Goal: Contribute content

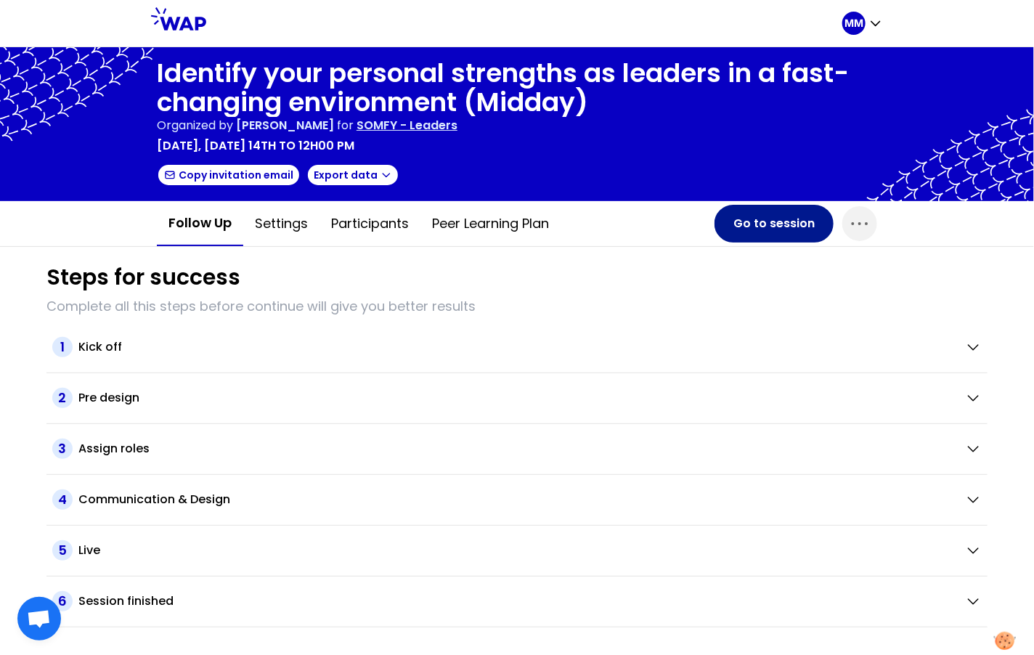
click at [754, 220] on button "Go to session" at bounding box center [773, 224] width 119 height 38
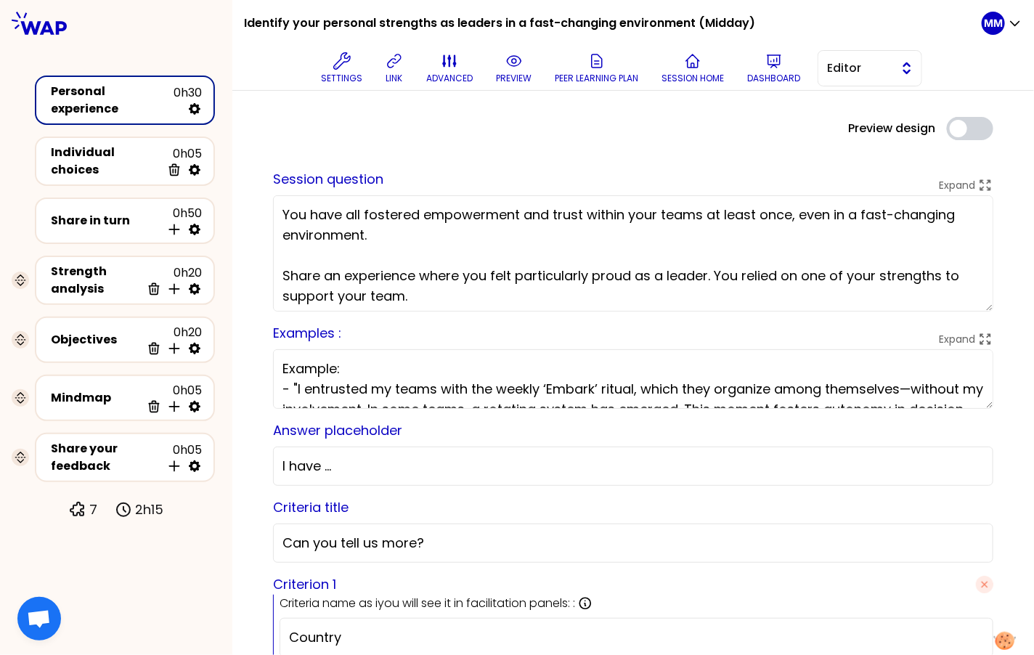
drag, startPoint x: 867, startPoint y: 57, endPoint x: 873, endPoint y: 65, distance: 9.5
click at [867, 57] on button "Editor" at bounding box center [869, 68] width 105 height 36
click at [892, 126] on span "Facilitator" at bounding box center [878, 127] width 62 height 17
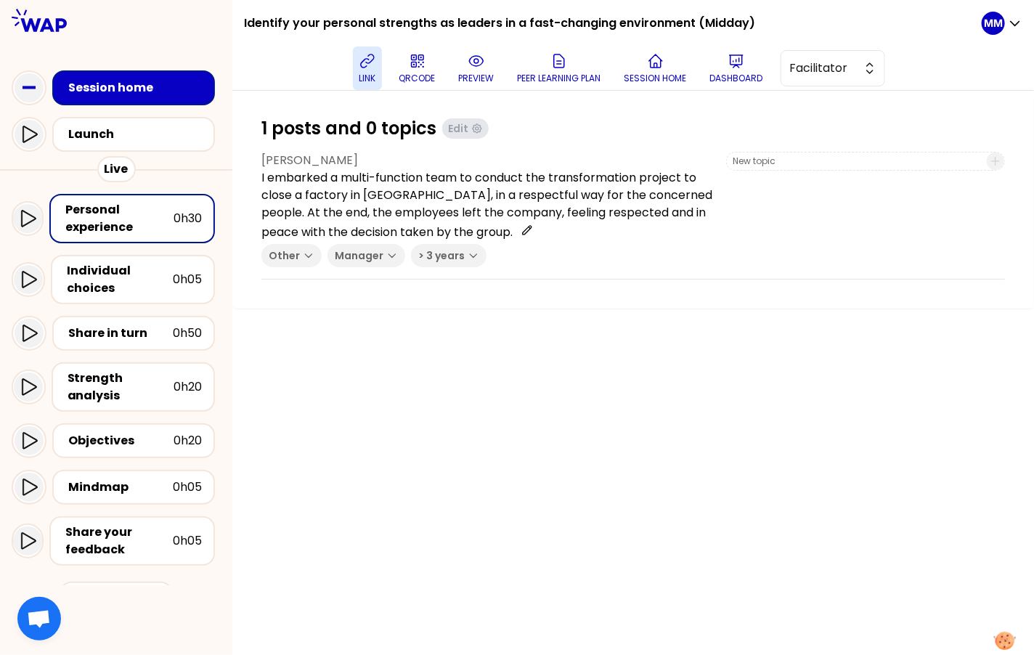
click at [369, 70] on button "link" at bounding box center [367, 68] width 29 height 44
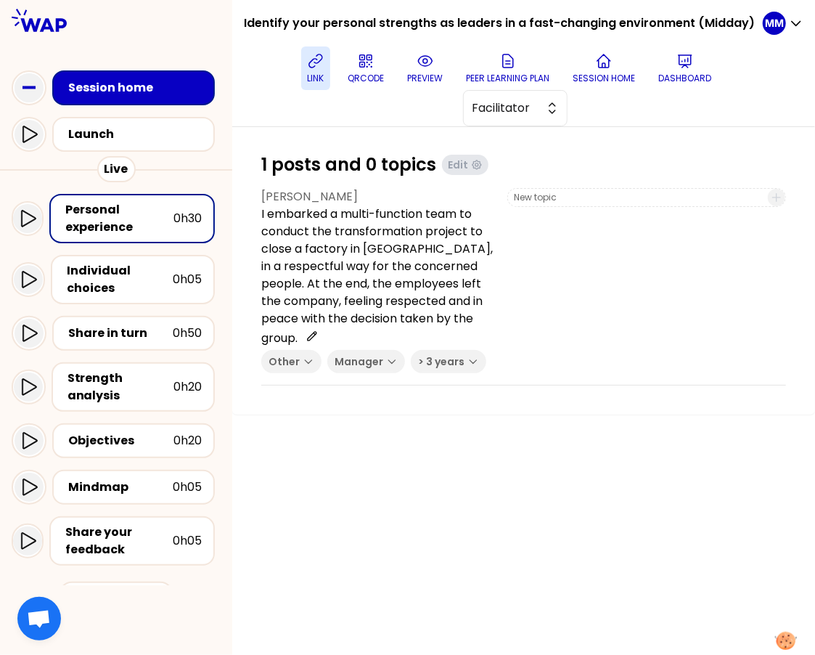
click at [318, 73] on p "link" at bounding box center [316, 79] width 17 height 12
click at [536, 102] on span "Facilitator" at bounding box center [505, 107] width 65 height 17
click at [534, 147] on span "Editor" at bounding box center [524, 144] width 62 height 17
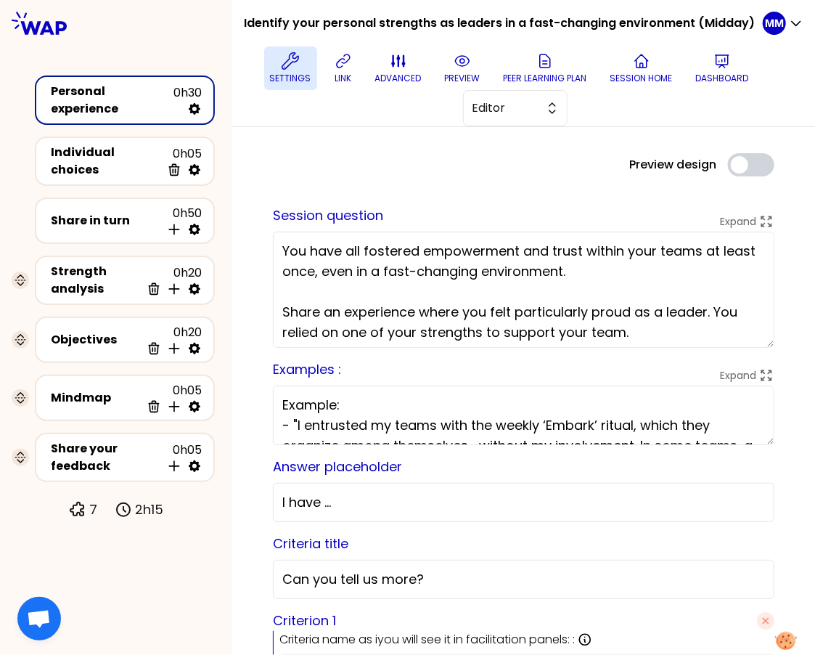
click at [287, 68] on icon at bounding box center [290, 60] width 17 height 17
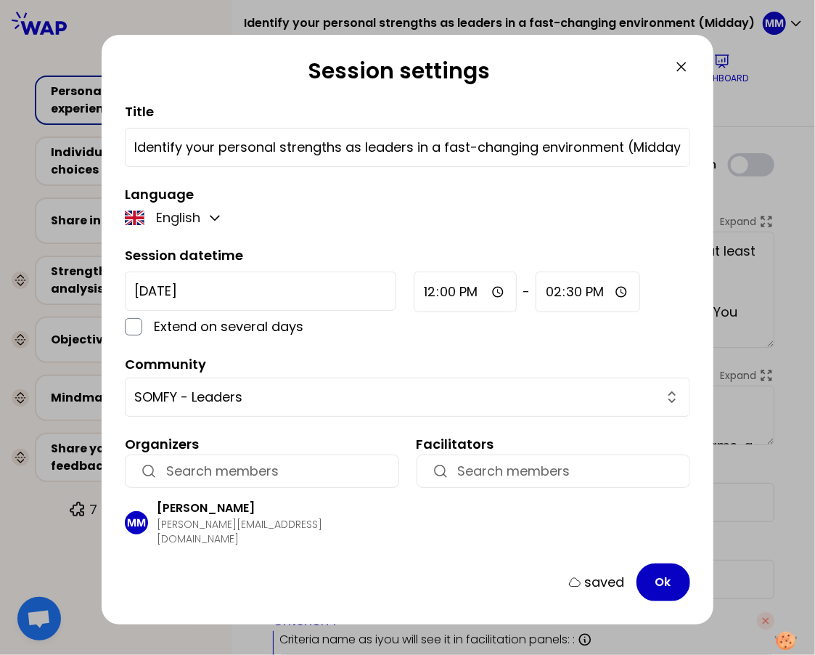
click at [679, 64] on icon at bounding box center [681, 66] width 9 height 9
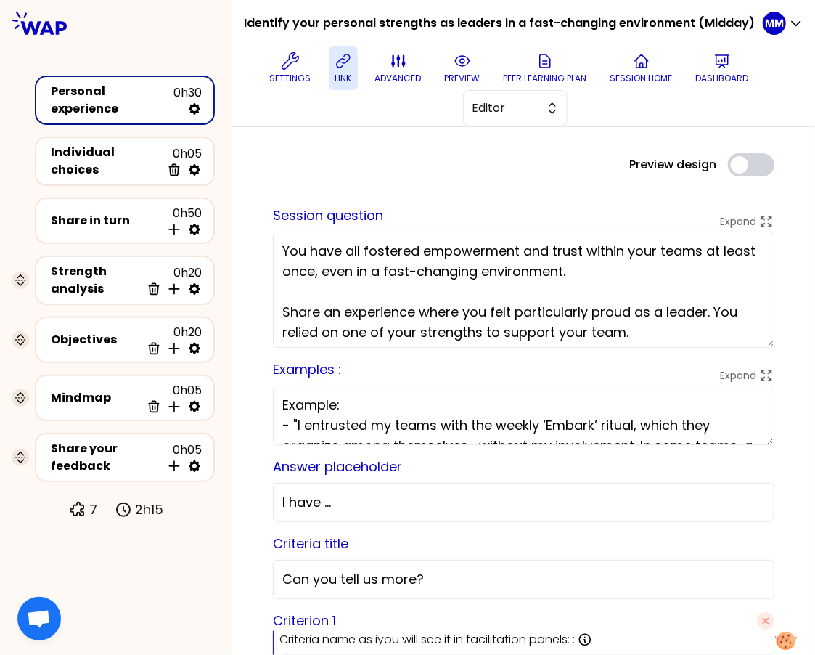
click at [348, 57] on icon at bounding box center [343, 60] width 17 height 17
click at [538, 120] on button "Editor" at bounding box center [515, 108] width 105 height 36
click at [544, 166] on span "Facilitator" at bounding box center [524, 167] width 62 height 17
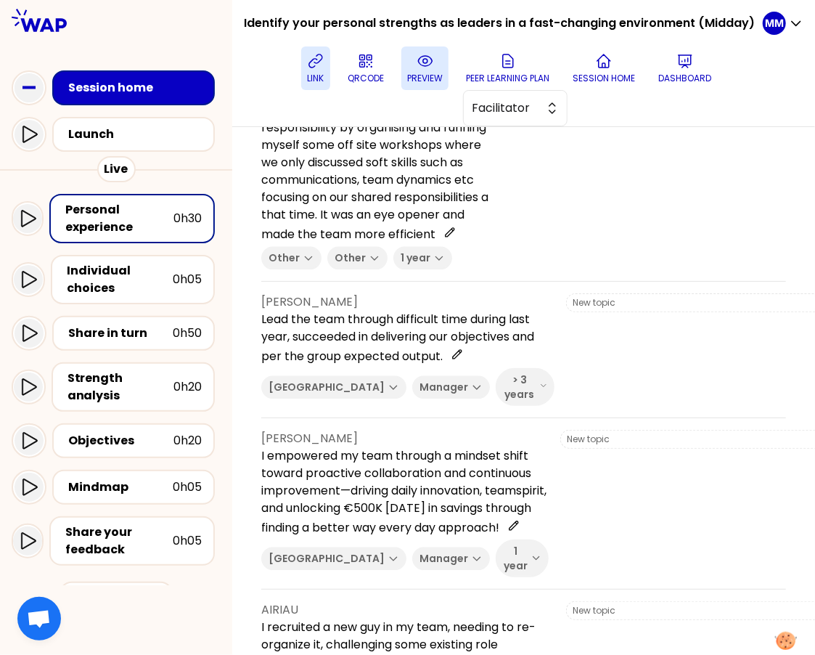
scroll to position [1539, 0]
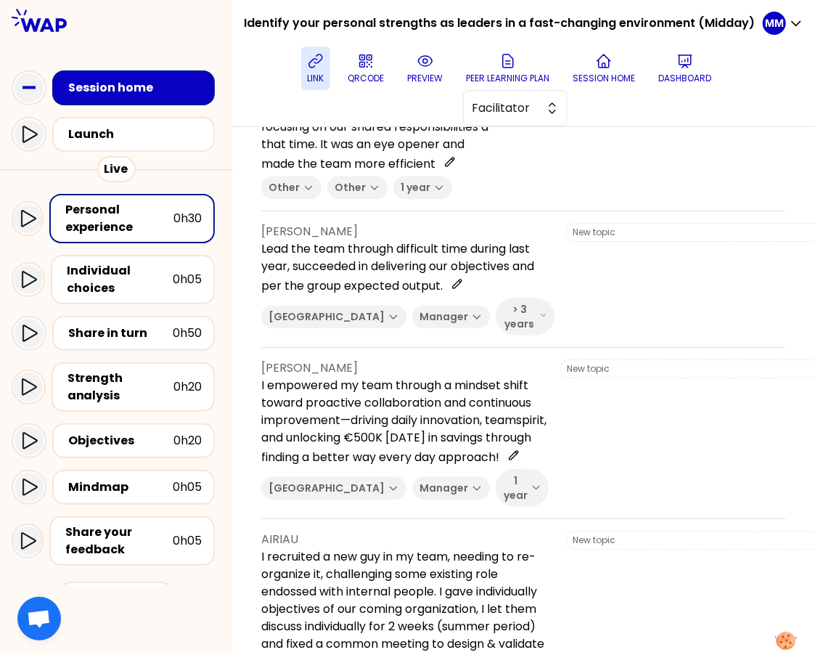
click at [722, 199] on div at bounding box center [646, 106] width 279 height 185
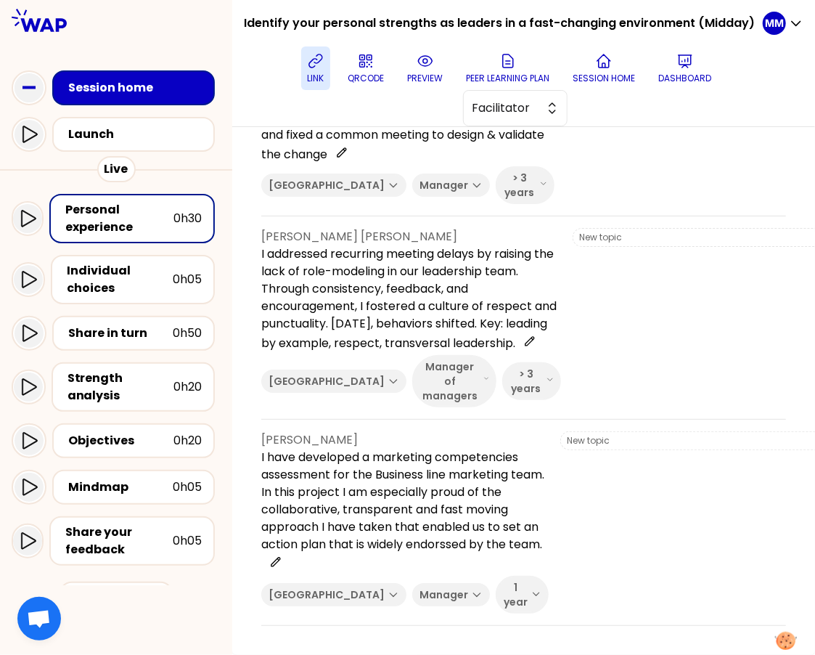
click at [566, 204] on div at bounding box center [705, 113] width 279 height 182
click at [661, 204] on div at bounding box center [705, 113] width 279 height 182
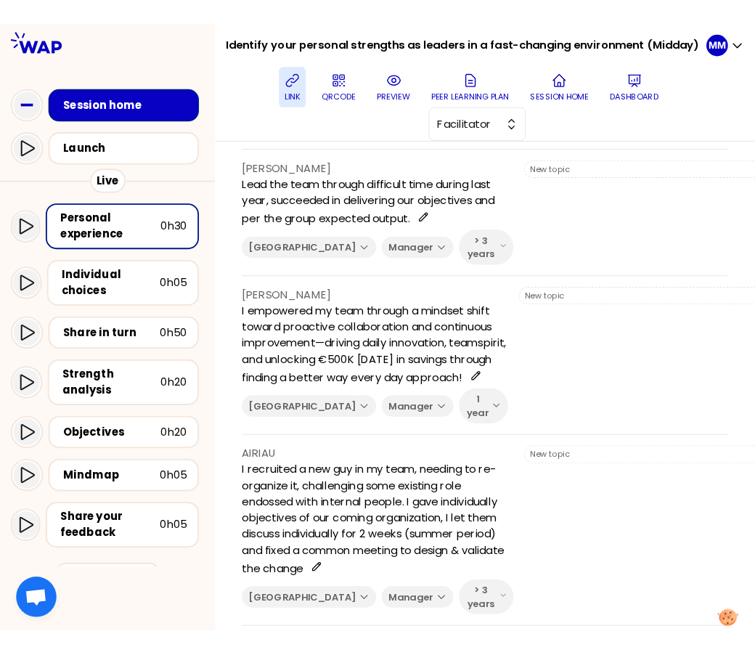
scroll to position [2328, 0]
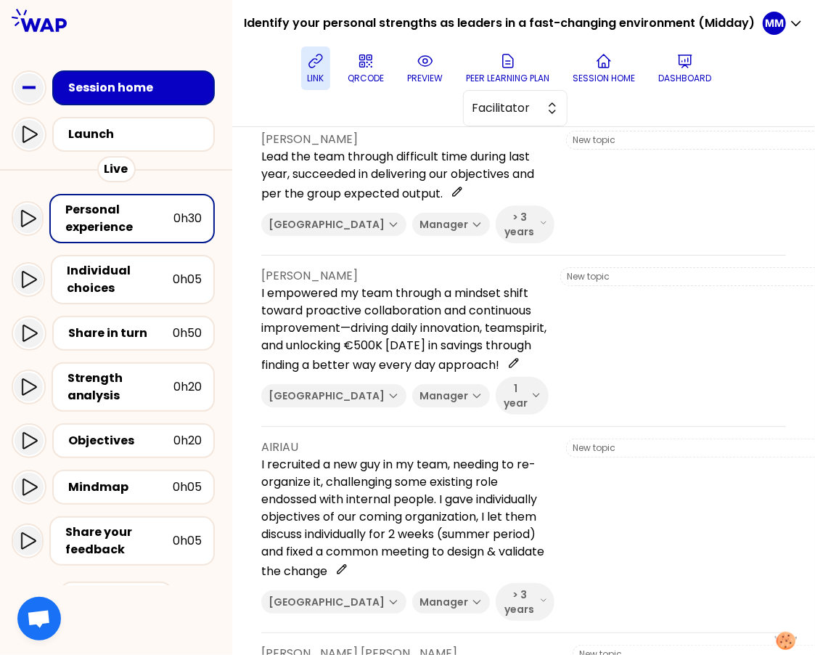
click at [644, 107] on div at bounding box center [705, 24] width 279 height 165
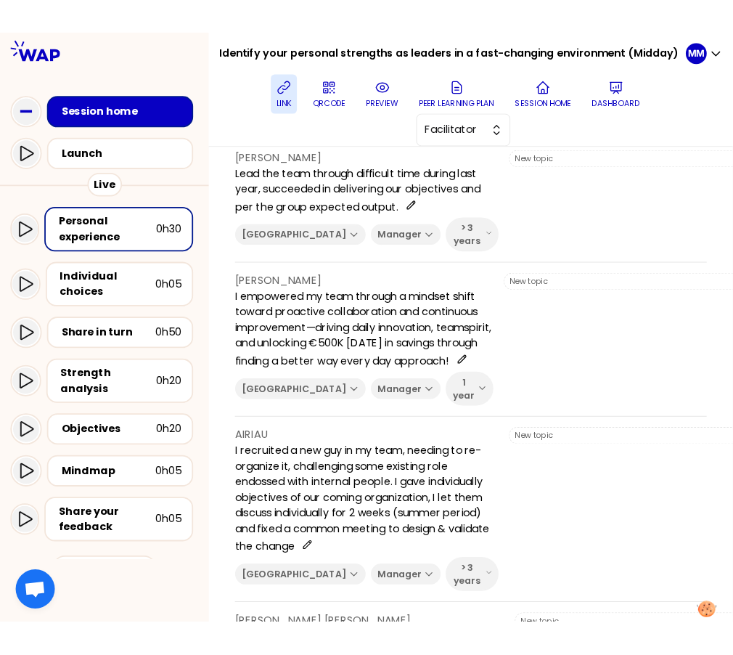
scroll to position [2444, 0]
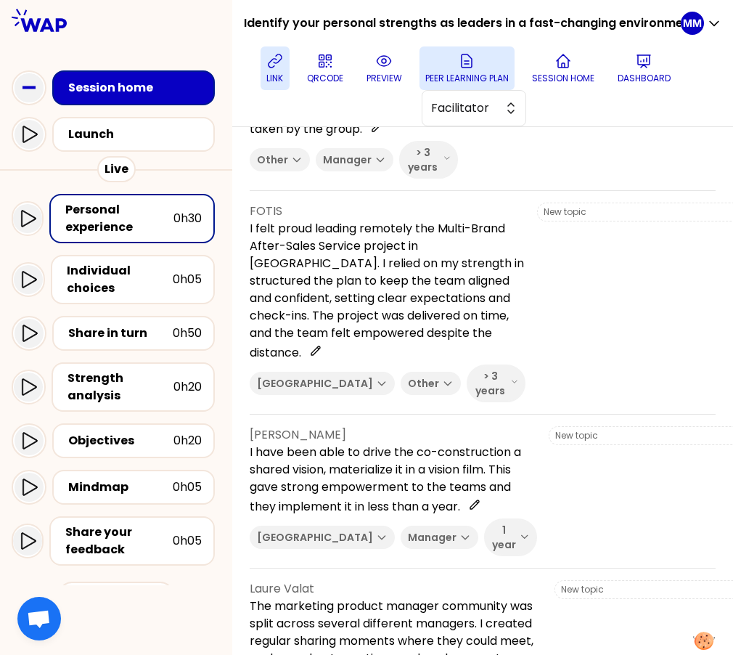
scroll to position [3946, 0]
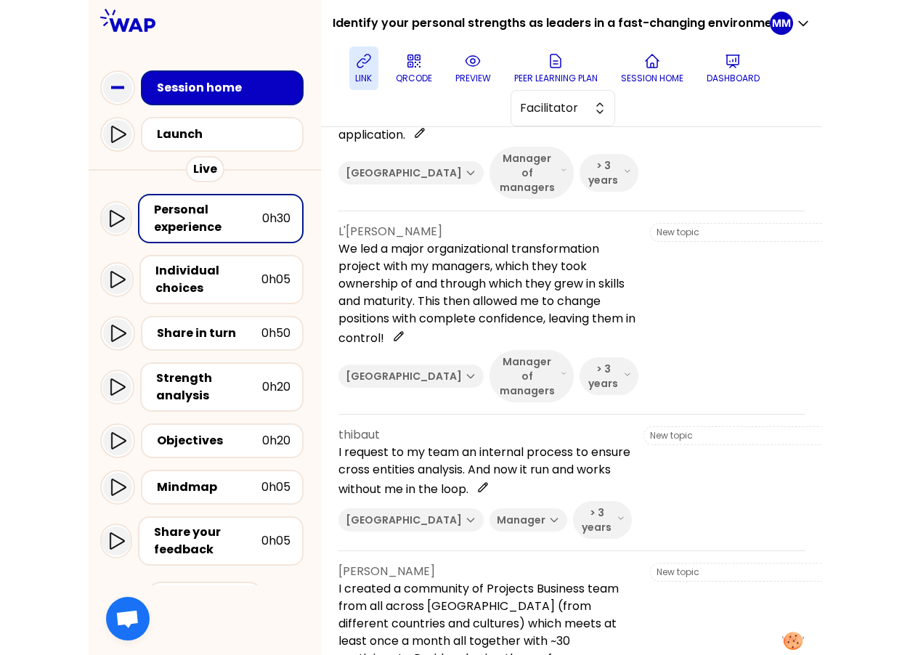
scroll to position [0, 0]
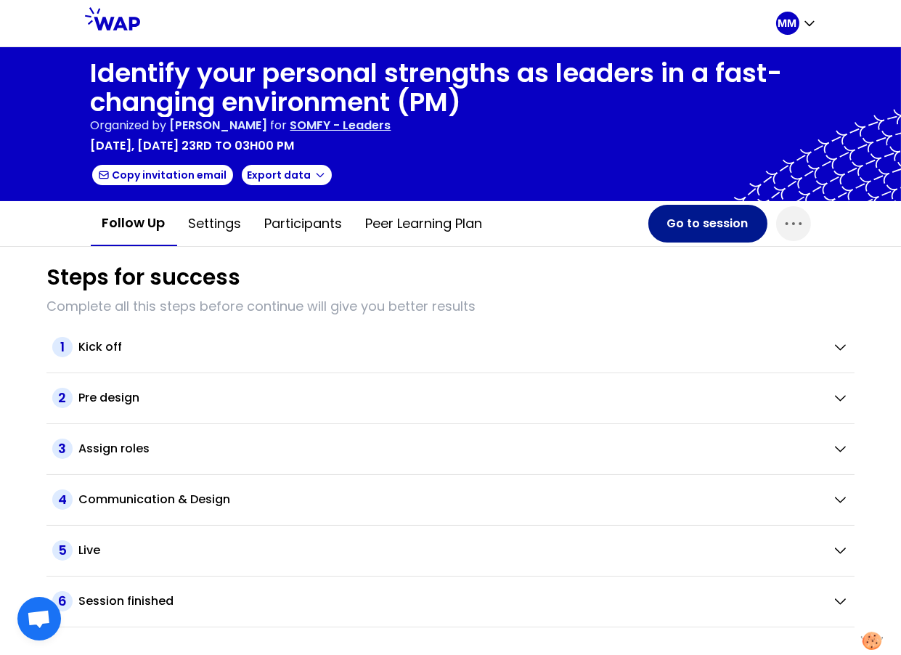
click at [720, 228] on button "Go to session" at bounding box center [707, 224] width 119 height 38
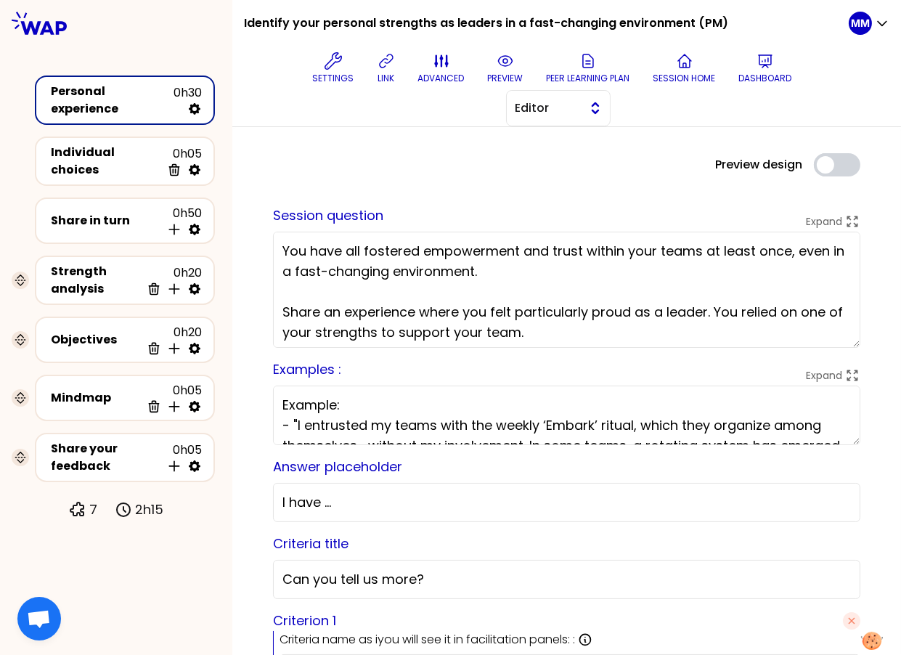
click at [569, 113] on span "Editor" at bounding box center [547, 107] width 65 height 17
click at [578, 169] on span "Facilitator" at bounding box center [567, 167] width 62 height 17
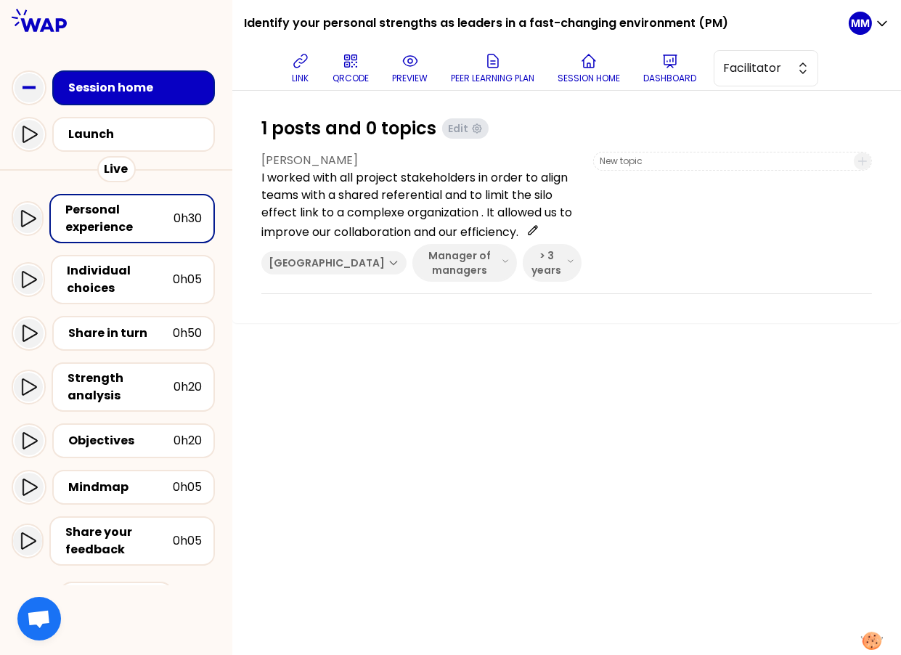
click at [756, 111] on div at bounding box center [566, 111] width 611 height 12
click at [781, 74] on span "Facilitator" at bounding box center [755, 68] width 65 height 17
drag, startPoint x: 780, startPoint y: 98, endPoint x: 765, endPoint y: 102, distance: 15.7
click at [780, 98] on span "Editor" at bounding box center [774, 104] width 62 height 17
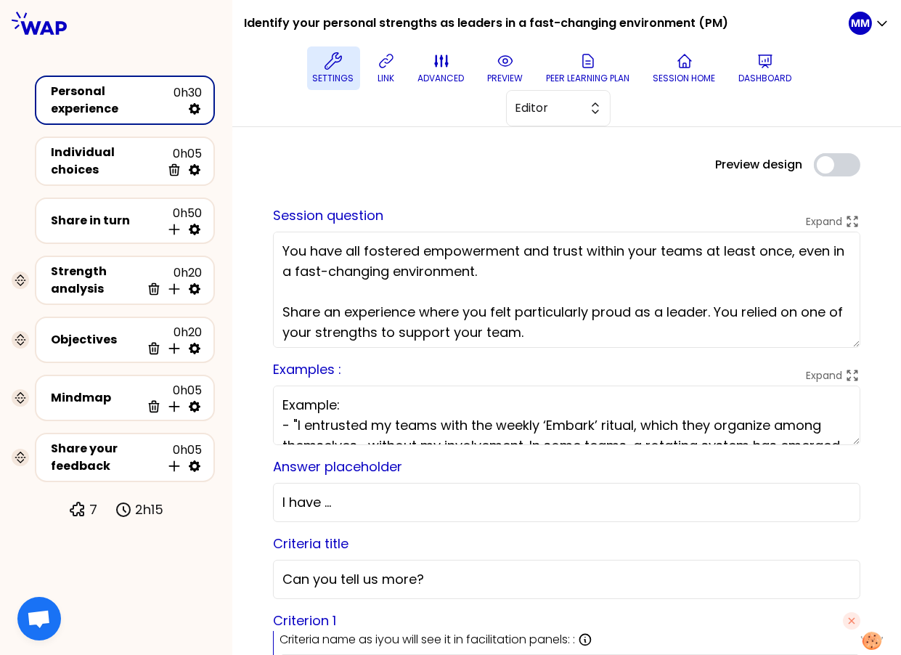
click at [335, 68] on icon at bounding box center [332, 60] width 17 height 17
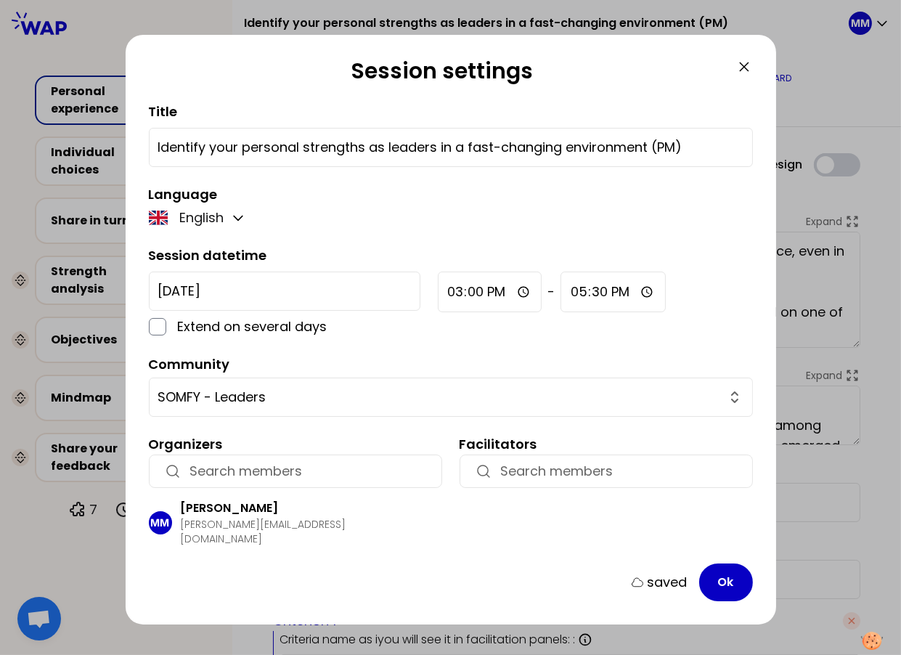
click at [743, 65] on icon at bounding box center [743, 66] width 17 height 17
